Goal: Task Accomplishment & Management: Manage account settings

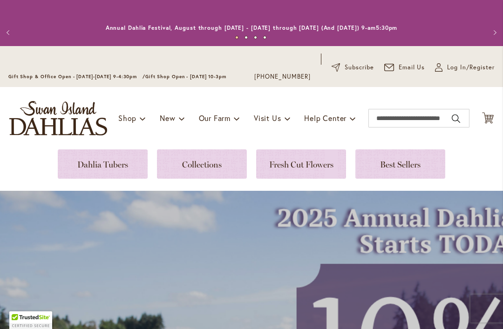
click at [464, 70] on span "Log In/Register" at bounding box center [470, 67] width 47 height 9
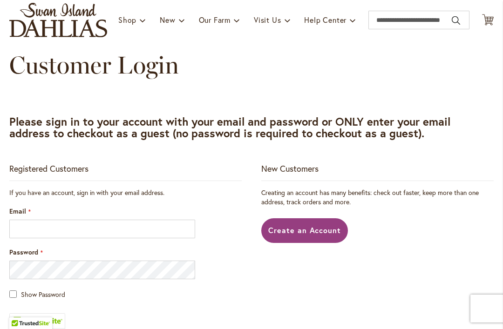
scroll to position [131, 0]
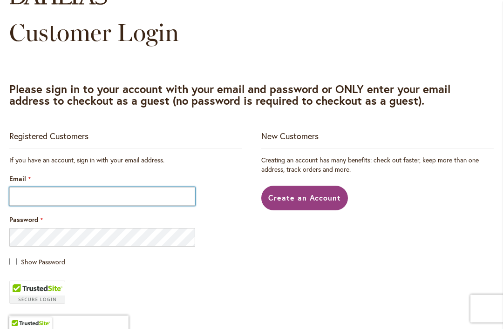
click at [134, 201] on input "Email" at bounding box center [102, 196] width 186 height 19
type input "**********"
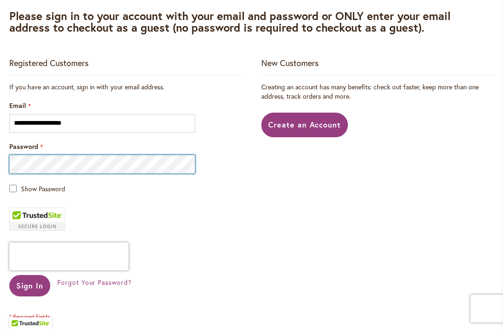
scroll to position [205, 0]
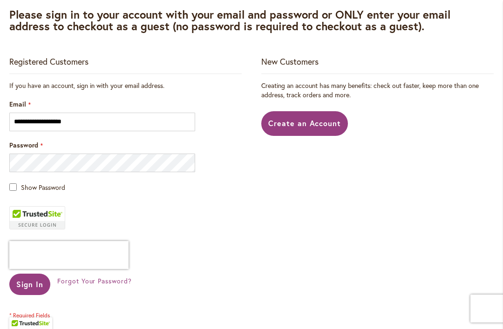
click at [40, 284] on span "Sign In" at bounding box center [29, 284] width 27 height 10
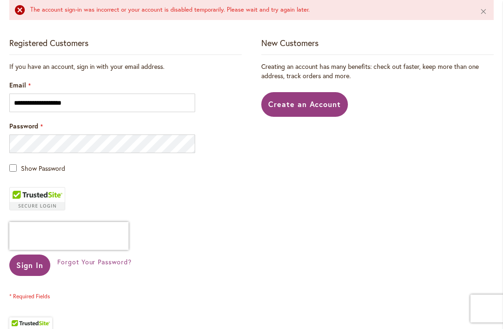
scroll to position [254, 0]
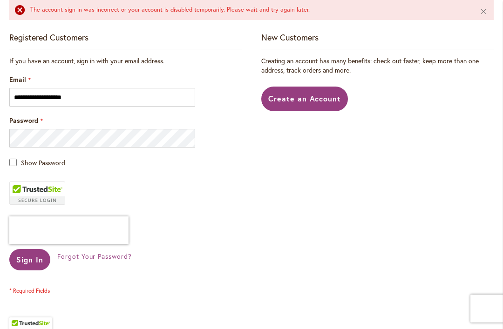
click at [121, 260] on span "Forgot Your Password?" at bounding box center [94, 256] width 74 height 9
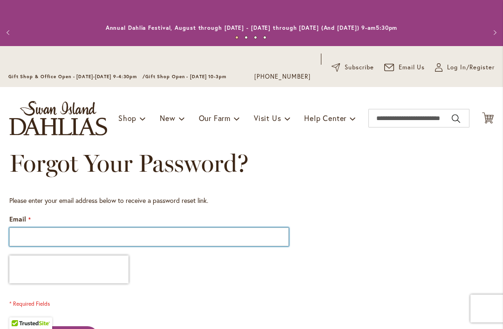
click at [157, 235] on input "Email" at bounding box center [148, 237] width 279 height 19
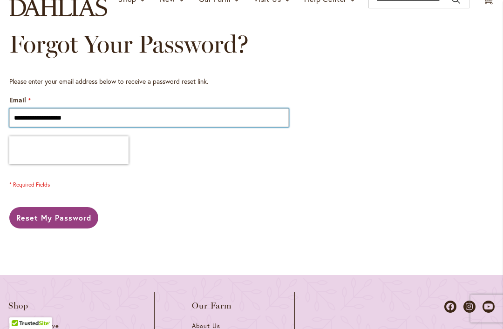
scroll to position [120, 0]
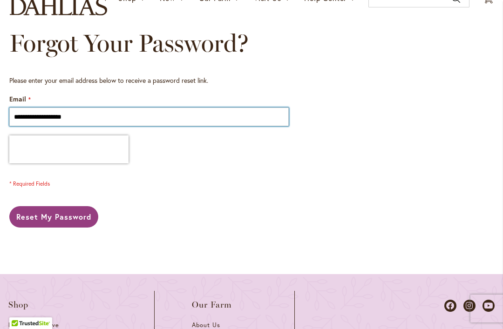
type input "**********"
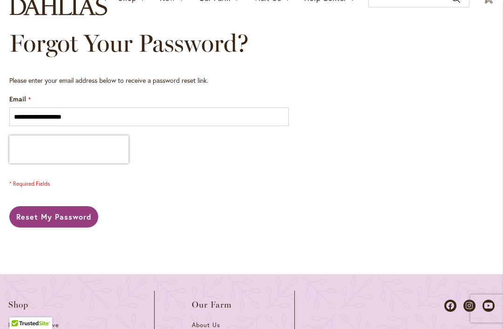
click at [71, 226] on button "Reset My Password" at bounding box center [53, 216] width 89 height 21
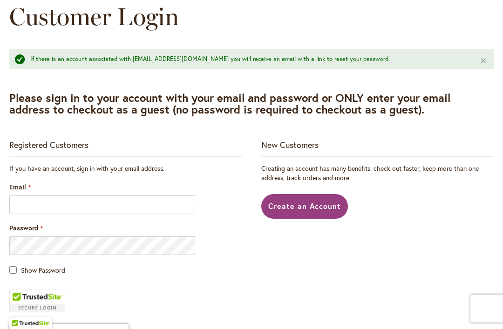
scroll to position [150, 0]
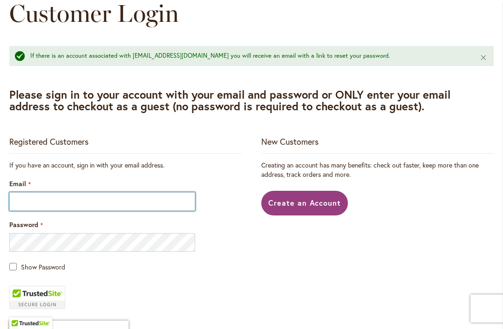
click at [150, 196] on input "Email" at bounding box center [102, 201] width 186 height 19
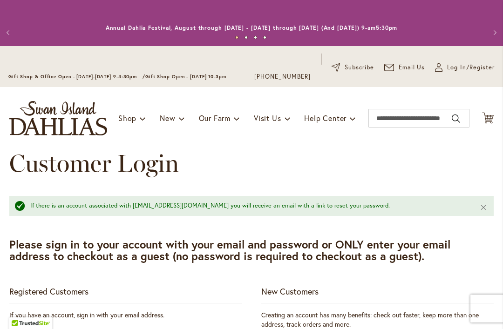
scroll to position [197, 0]
